Goal: Book appointment/travel/reservation

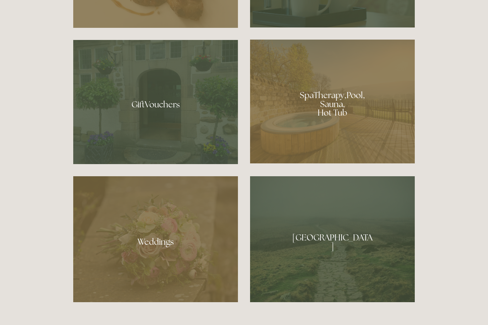
scroll to position [585, 0]
click at [354, 121] on div at bounding box center [332, 102] width 165 height 124
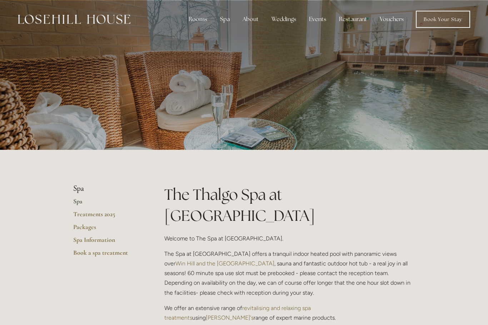
click at [445, 108] on div at bounding box center [244, 75] width 488 height 150
click at [222, 23] on div "Spa" at bounding box center [224, 19] width 21 height 14
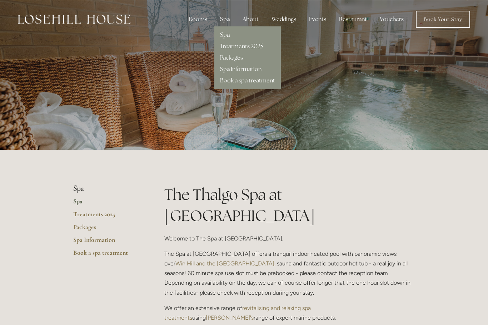
click at [230, 36] on link "Spa" at bounding box center [225, 34] width 10 height 7
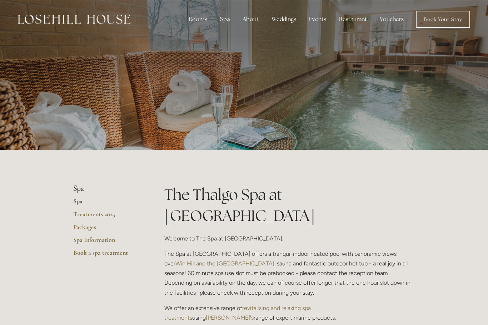
click at [105, 243] on link "Spa Information" at bounding box center [107, 242] width 68 height 13
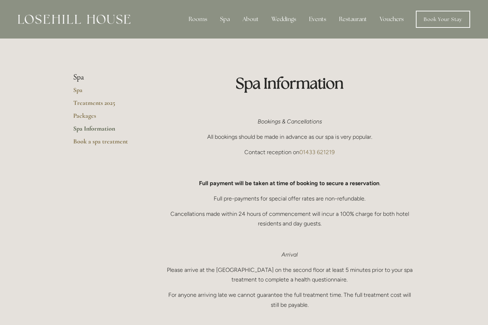
click at [205, 19] on div "Rooms" at bounding box center [198, 19] width 30 height 14
click at [209, 30] on div "Rooms" at bounding box center [203, 31] width 29 height 11
click at [209, 31] on div "Rooms" at bounding box center [203, 31] width 29 height 11
click at [207, 33] on link "Rooms" at bounding box center [198, 34] width 19 height 7
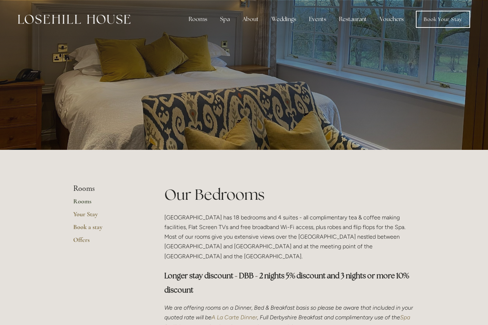
click at [434, 16] on link "Book Your Stay" at bounding box center [443, 19] width 54 height 17
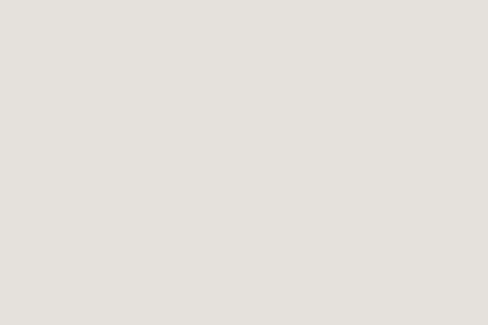
scroll to position [101, 0]
